Goal: Entertainment & Leisure: Browse casually

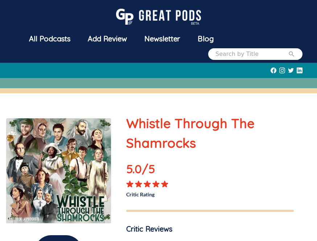
click at [38, 40] on div "All Podcasts" at bounding box center [49, 38] width 59 height 19
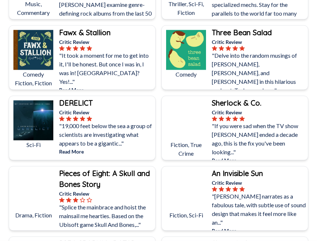
scroll to position [181, 0]
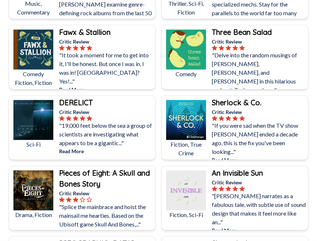
click at [30, 191] on img at bounding box center [33, 190] width 40 height 40
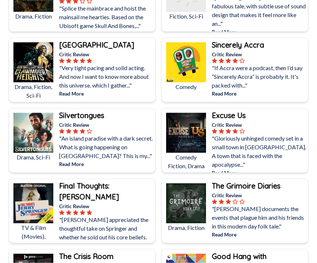
scroll to position [392, 0]
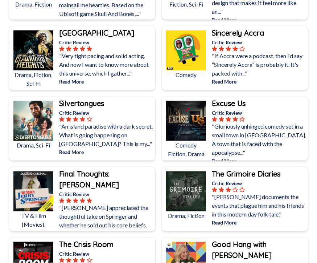
click at [294, 139] on p ""Gloriously unhinged comedy set in a small town in [GEOGRAPHIC_DATA]. A town th…" at bounding box center [259, 139] width 95 height 35
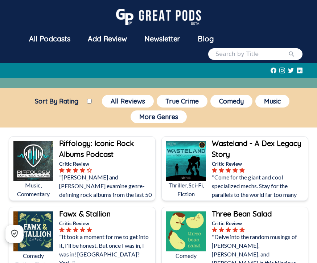
click at [174, 113] on button "More Genres" at bounding box center [159, 116] width 56 height 13
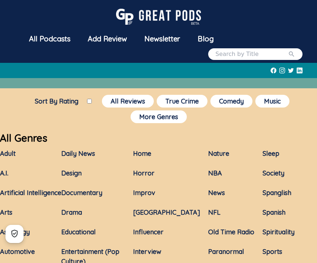
scroll to position [8, 0]
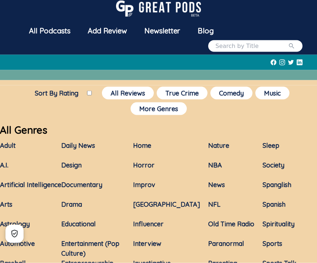
click at [154, 164] on link "Horror" at bounding box center [143, 165] width 21 height 8
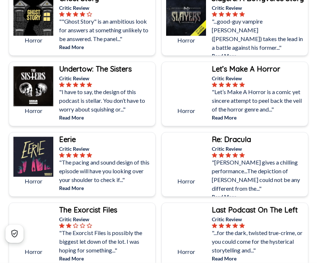
scroll to position [567, 0]
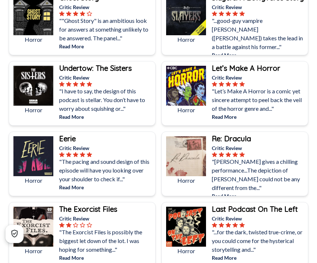
click at [28, 164] on img at bounding box center [33, 156] width 40 height 40
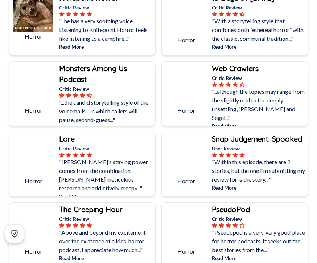
scroll to position [1552, 0]
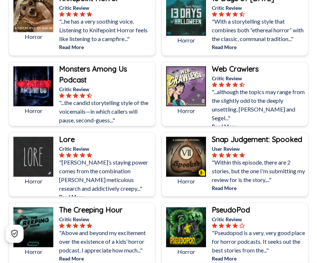
click at [26, 166] on img at bounding box center [33, 157] width 40 height 40
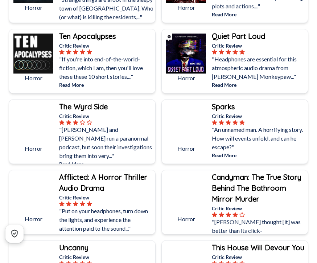
scroll to position [178, 0]
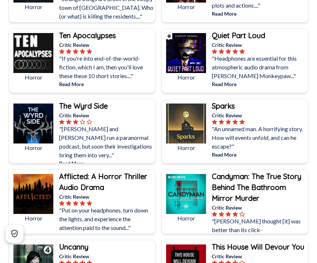
click at [286, 204] on p "Critic Review" at bounding box center [259, 207] width 95 height 8
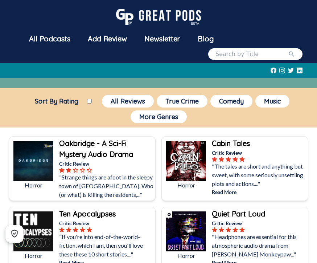
click at [141, 115] on button "More Genres" at bounding box center [159, 116] width 56 height 13
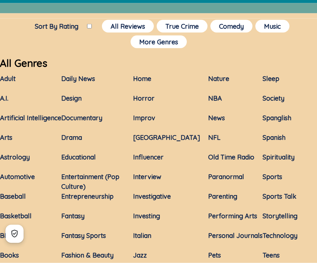
click at [70, 137] on link "Drama" at bounding box center [71, 137] width 21 height 8
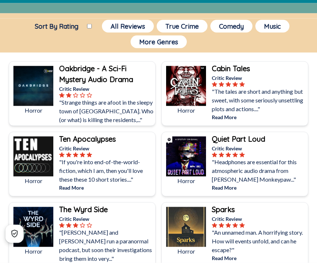
scroll to position [75, 0]
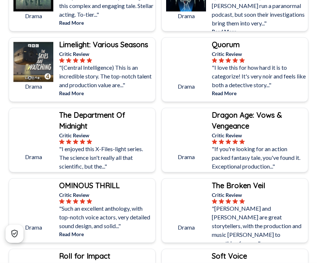
scroll to position [591, 0]
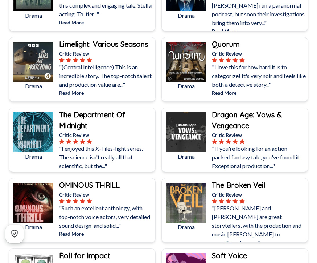
click at [284, 163] on p ""If you're looking for an action packed fantasy tale, you've found it. Exceptio…" at bounding box center [259, 157] width 95 height 26
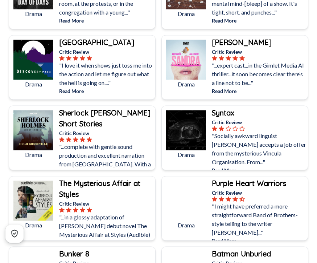
scroll to position [945, 0]
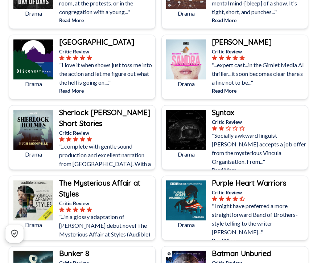
click at [28, 78] on img at bounding box center [33, 60] width 40 height 40
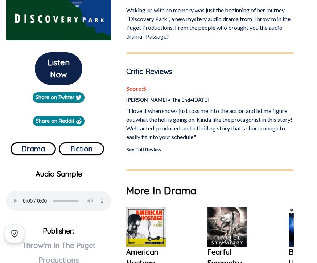
scroll to position [183, 0]
click at [13, 192] on audio "Your browser does not support the audio element" at bounding box center [59, 201] width 106 height 20
click at [15, 192] on audio "Your browser does not support the audio element" at bounding box center [59, 201] width 106 height 20
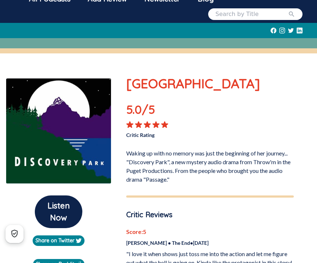
scroll to position [43, 0]
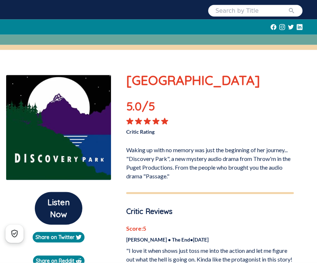
click at [46, 205] on button "Listen Now" at bounding box center [58, 208] width 47 height 33
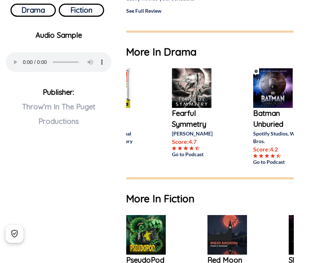
scroll to position [0, 21]
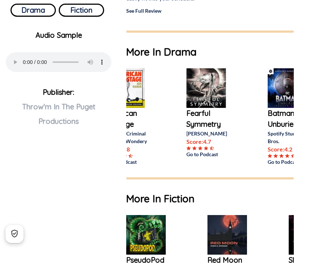
click at [218, 97] on img at bounding box center [206, 88] width 40 height 40
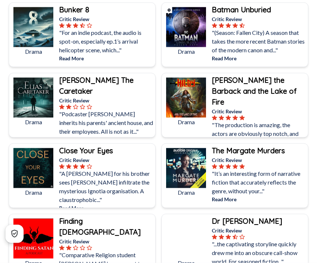
scroll to position [1189, 0]
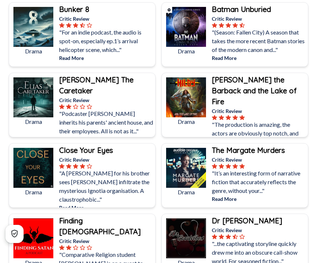
click at [27, 38] on img at bounding box center [33, 27] width 40 height 40
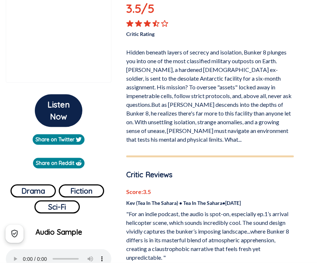
scroll to position [157, 0]
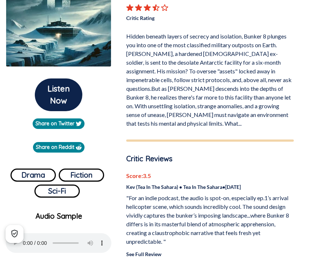
click at [55, 98] on button "Listen Now" at bounding box center [58, 94] width 47 height 33
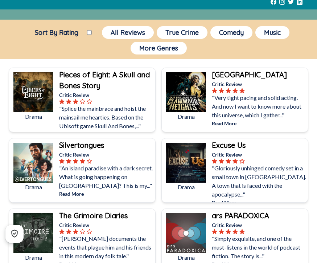
scroll to position [82, 0]
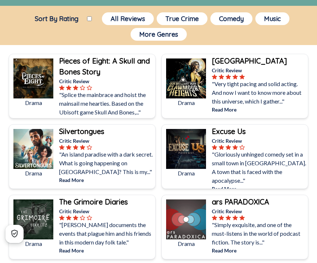
click at [278, 93] on p ""Very tight pacing and solid acting. And now I want to know more about this uni…" at bounding box center [259, 92] width 95 height 26
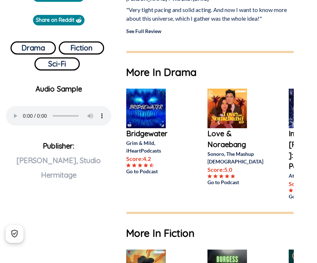
scroll to position [282, 0]
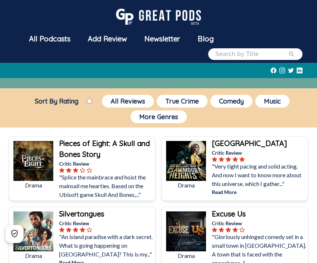
click at [21, 169] on img at bounding box center [33, 161] width 40 height 40
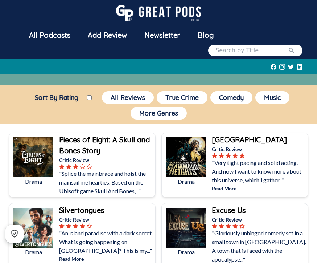
scroll to position [47, 0]
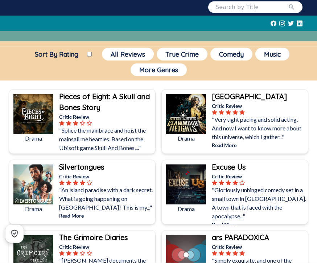
click at [268, 203] on p ""Gloriously unhinged comedy set in a small town in [GEOGRAPHIC_DATA]. A town th…" at bounding box center [259, 202] width 95 height 35
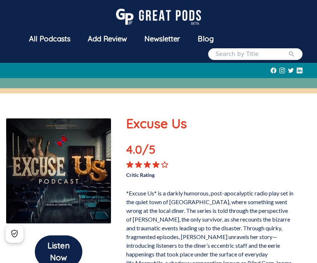
click at [40, 240] on button "Listen Now" at bounding box center [58, 251] width 47 height 33
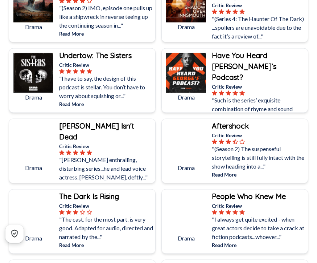
scroll to position [2058, 0]
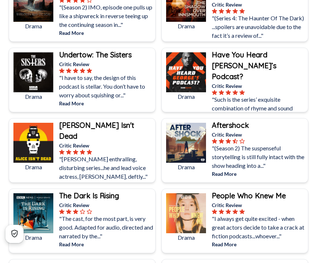
click at [26, 77] on img at bounding box center [33, 72] width 40 height 40
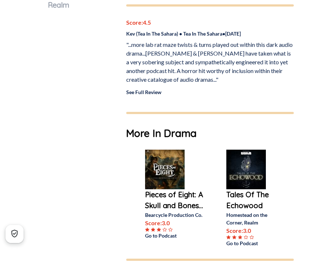
scroll to position [0, 62]
click at [259, 198] on p "Tales Of The Echowood" at bounding box center [256, 200] width 58 height 22
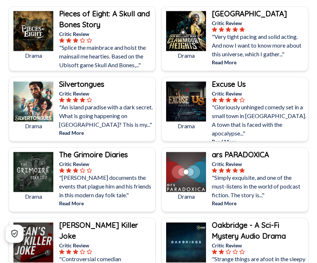
scroll to position [149, 0]
